Goal: Information Seeking & Learning: Learn about a topic

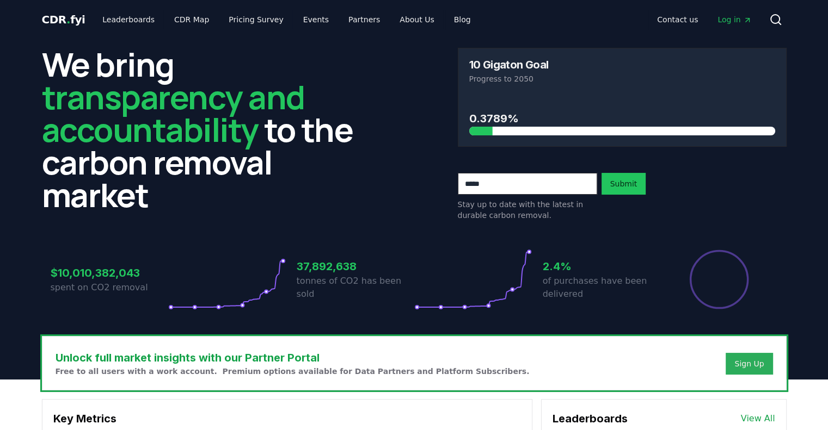
click at [765, 366] on button "Sign Up" at bounding box center [748, 364] width 47 height 22
click at [637, 291] on p "of purchases have been delivered" at bounding box center [602, 288] width 118 height 26
click at [257, 21] on link "Pricing Survey" at bounding box center [256, 20] width 72 height 20
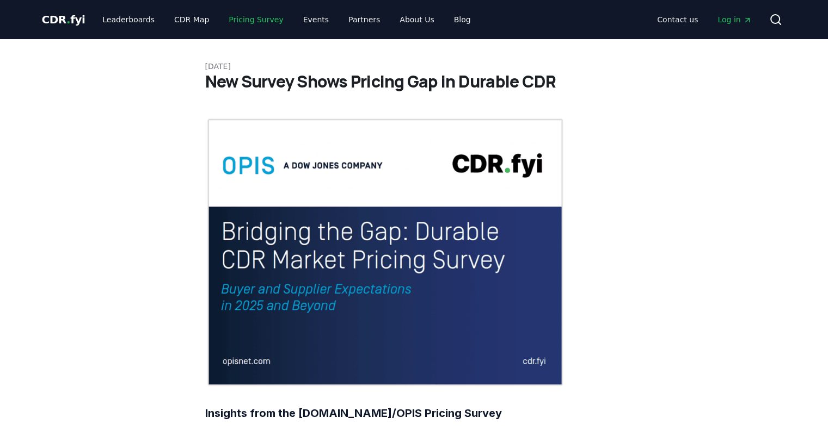
scroll to position [377, 0]
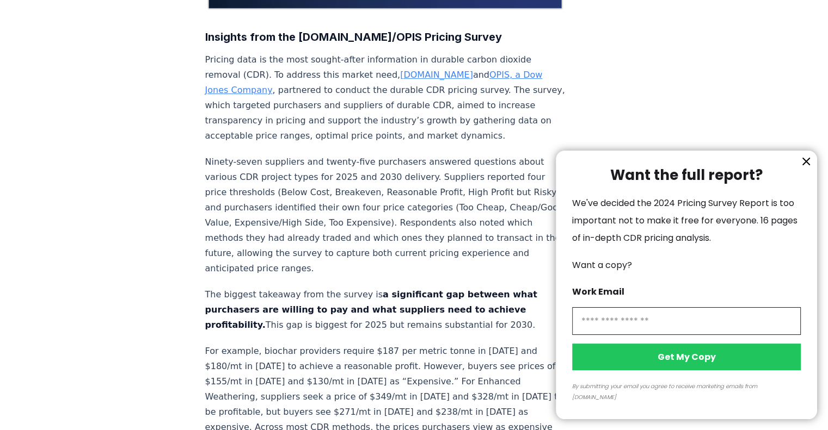
click at [806, 168] on icon "information" at bounding box center [805, 161] width 13 height 13
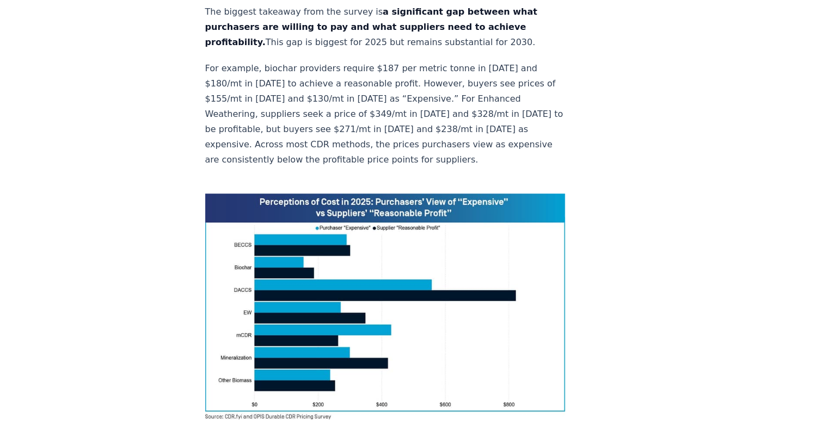
scroll to position [717, 0]
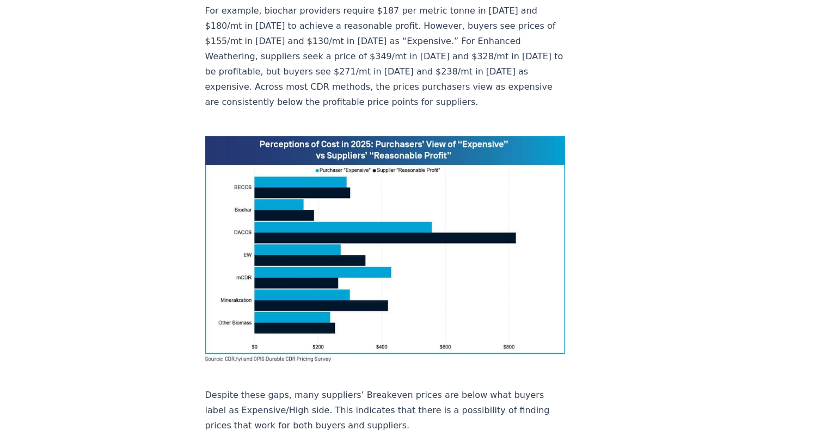
click at [328, 141] on img at bounding box center [385, 249] width 360 height 226
click at [321, 141] on img at bounding box center [385, 249] width 360 height 226
click at [288, 160] on img at bounding box center [385, 249] width 360 height 226
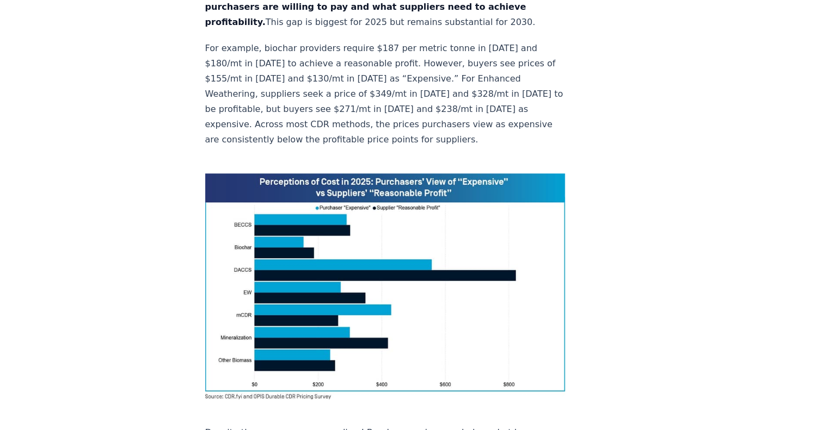
scroll to position [674, 0]
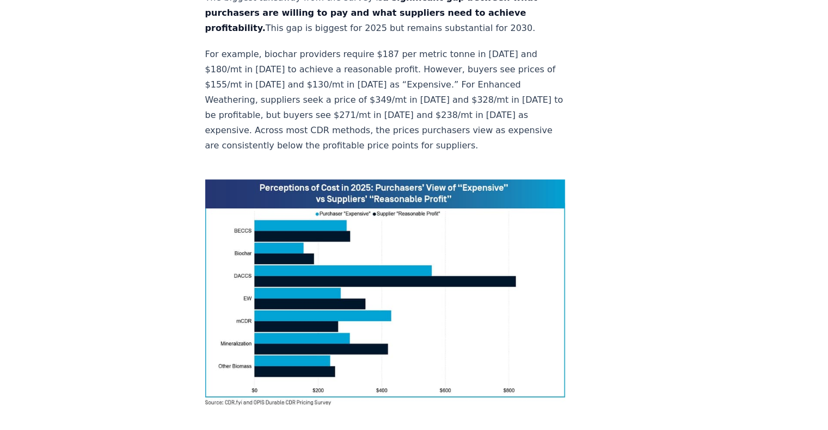
click at [305, 193] on img at bounding box center [385, 293] width 360 height 226
click at [301, 192] on img at bounding box center [385, 293] width 360 height 226
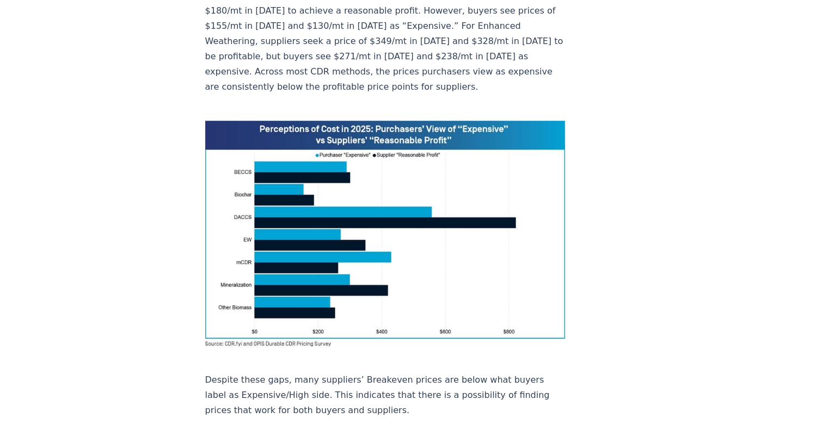
scroll to position [705, 0]
